Goal: Information Seeking & Learning: Learn about a topic

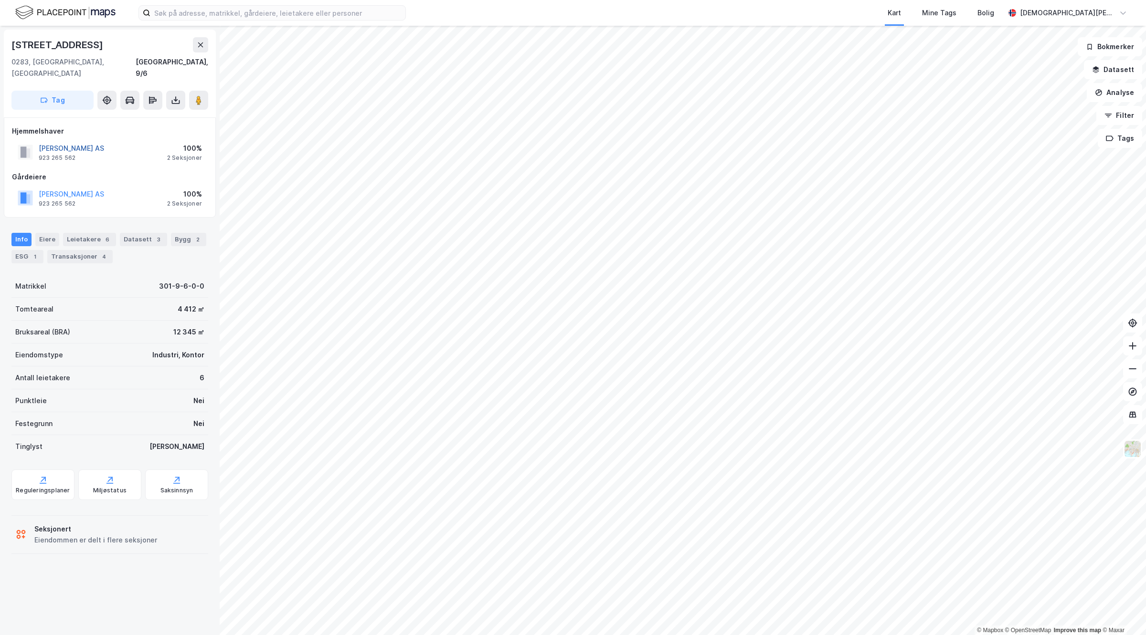
click at [0, 0] on button "[PERSON_NAME] AS" at bounding box center [0, 0] width 0 height 0
